Goal: Navigation & Orientation: Find specific page/section

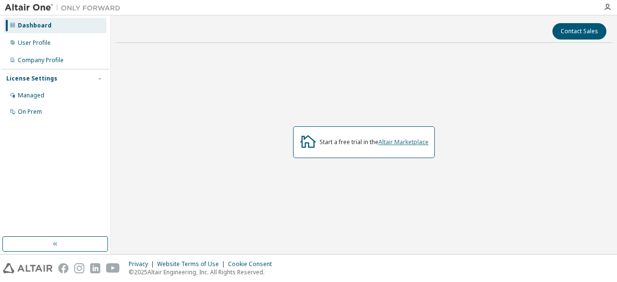
click at [412, 143] on link "Altair Marketplace" at bounding box center [403, 142] width 50 height 8
